Goal: Task Accomplishment & Management: Manage account settings

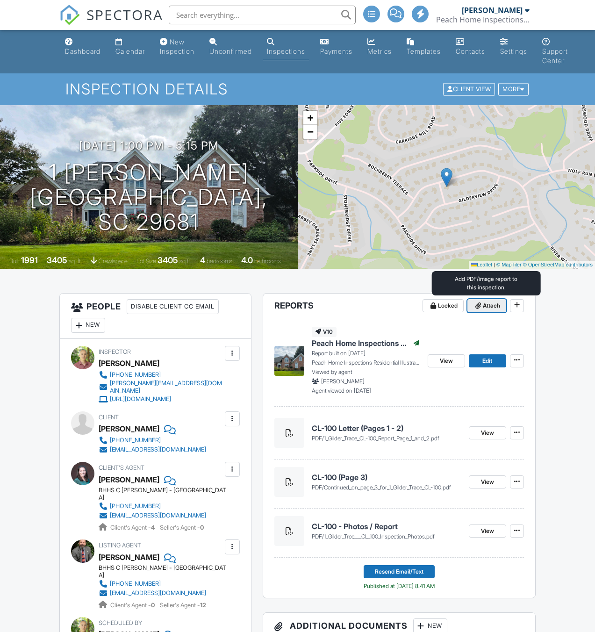
click at [484, 303] on span "Attach" at bounding box center [491, 305] width 17 height 9
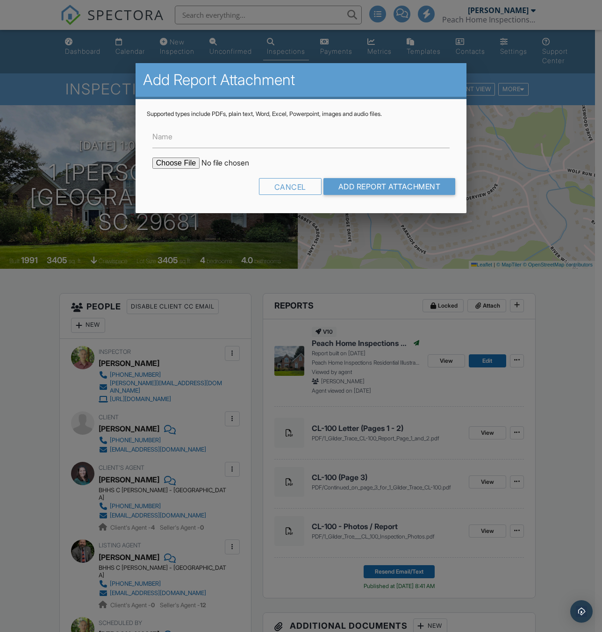
click at [163, 162] on input "file" at bounding box center [231, 163] width 159 height 11
type input "C:\fakepath\BreezeReport_1 [PERSON_NAME] TRCE_ForPrint.pdf"
click at [217, 139] on input "Name" at bounding box center [300, 136] width 297 height 23
type input "Radon Test Results"
click at [396, 181] on input "Add Report Attachment" at bounding box center [390, 186] width 132 height 17
